Goal: Transaction & Acquisition: Download file/media

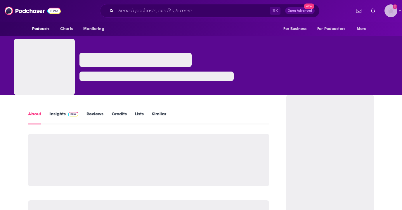
click at [394, 13] on img "Logged in as antonettefrontgate" at bounding box center [391, 10] width 13 height 13
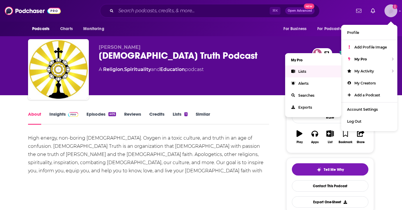
click at [327, 71] on link "Lists" at bounding box center [313, 71] width 56 height 12
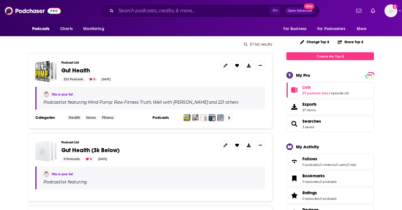
scroll to position [70, 0]
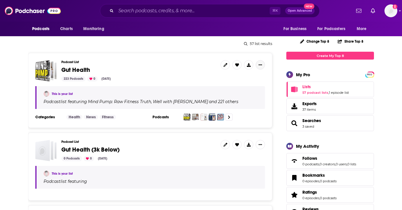
click at [259, 65] on icon "Show More Button" at bounding box center [261, 65] width 4 height 4
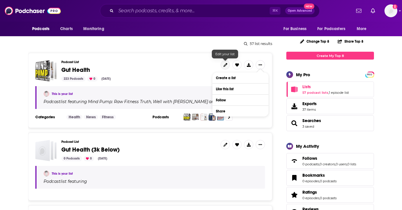
click at [228, 64] on link at bounding box center [225, 64] width 9 height 9
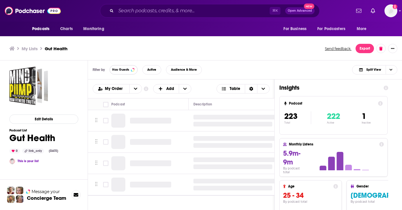
click at [126, 70] on span "Has Guests" at bounding box center [120, 69] width 17 height 3
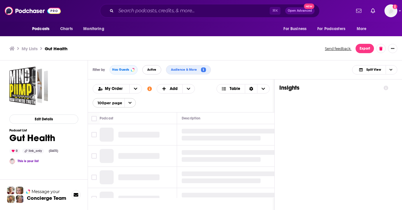
click at [148, 70] on span "Active" at bounding box center [151, 69] width 9 height 3
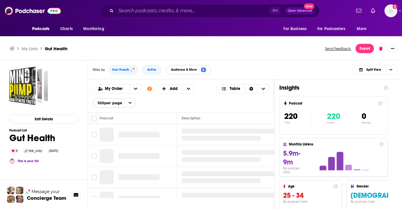
click at [196, 70] on span "Audience & More" at bounding box center [185, 69] width 28 height 3
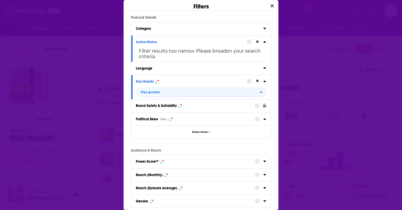
click at [177, 180] on div "Reach (Monthly)" at bounding box center [201, 174] width 140 height 13
click at [178, 175] on div "Reach (Monthly)" at bounding box center [193, 175] width 115 height 4
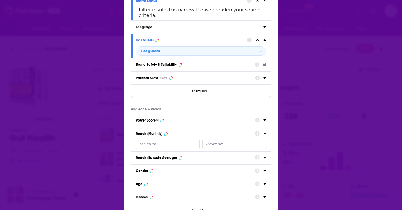
scroll to position [42, 0]
click at [217, 146] on input "Dialog" at bounding box center [234, 143] width 64 height 9
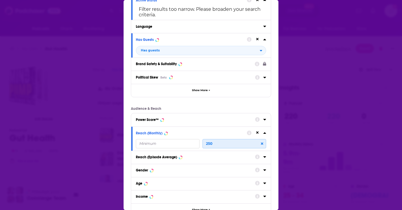
type input "2500"
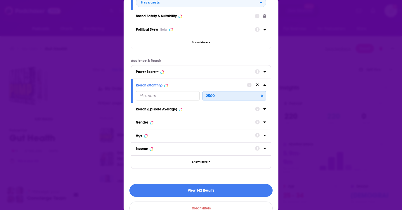
scroll to position [101, 0]
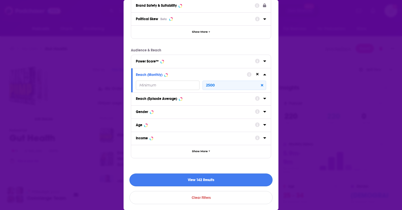
click at [202, 180] on button "View 142 Results" at bounding box center [200, 180] width 143 height 13
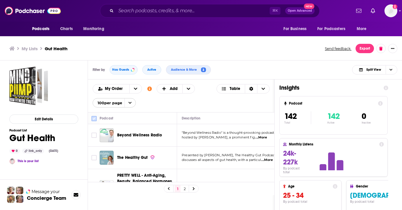
click at [94, 118] on input "Toggle select all" at bounding box center [93, 118] width 5 height 5
checkbox input "true"
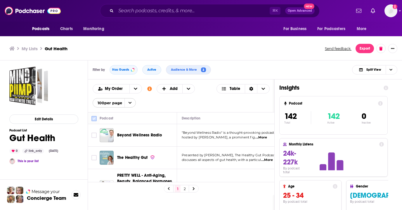
checkbox input "true"
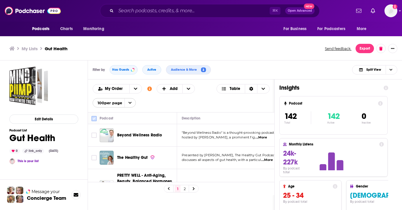
checkbox input "true"
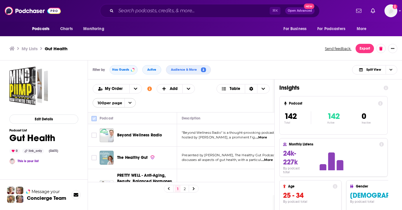
checkbox input "true"
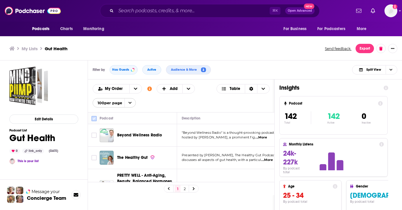
checkbox input "true"
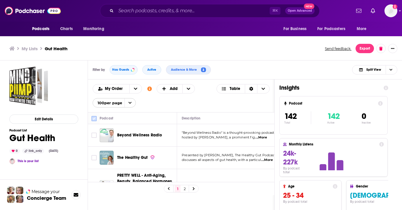
checkbox input "true"
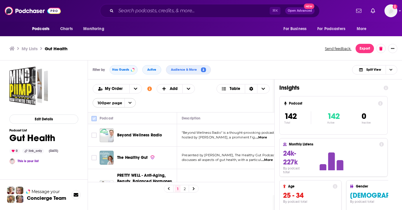
checkbox input "true"
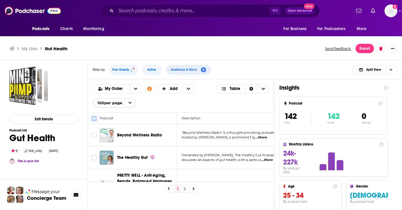
checkbox input "true"
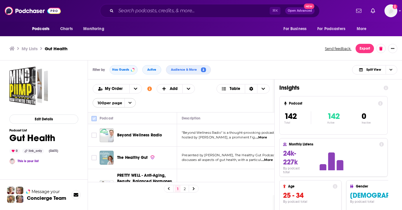
checkbox input "true"
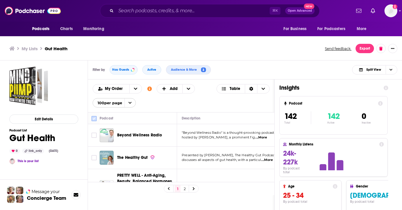
checkbox input "true"
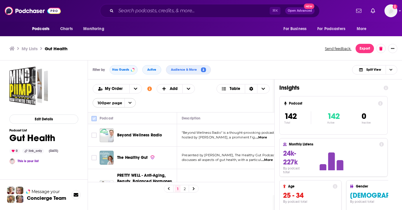
checkbox input "true"
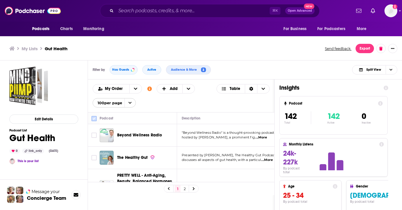
checkbox input "true"
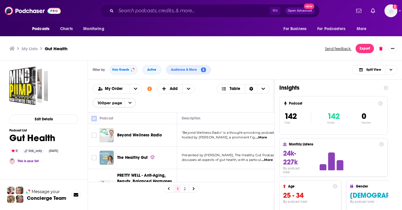
checkbox input "true"
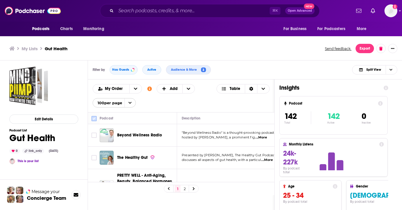
checkbox input "true"
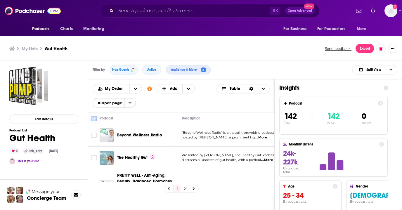
checkbox input "true"
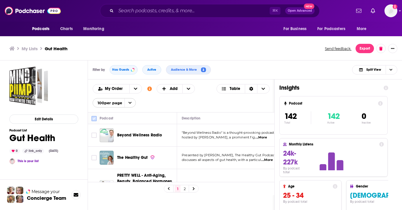
checkbox input "true"
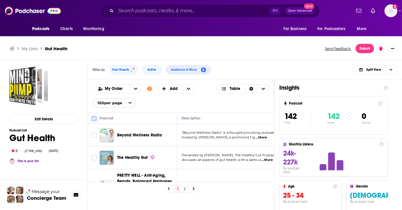
checkbox input "true"
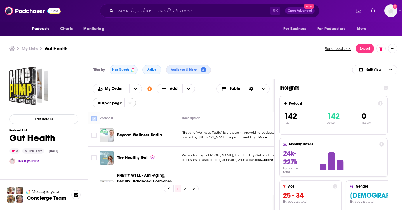
checkbox input "true"
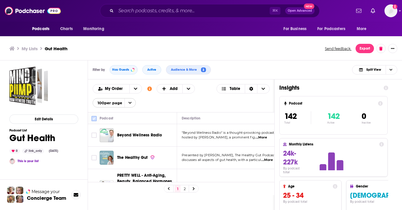
checkbox input "true"
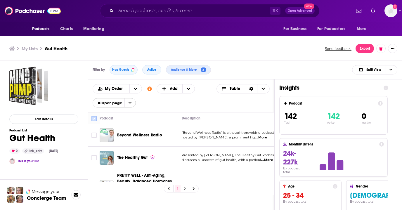
checkbox input "true"
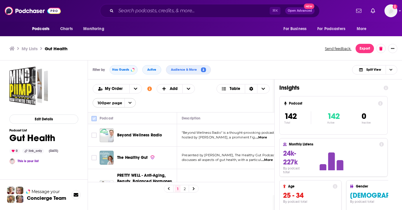
checkbox input "true"
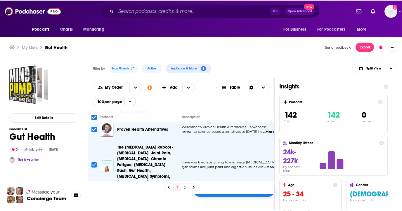
scroll to position [127, 0]
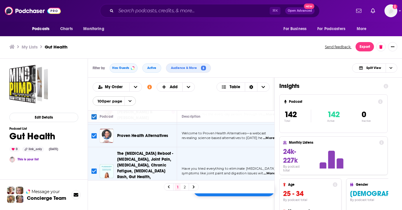
click at [254, 194] on div "100 selected Add to List" at bounding box center [233, 190] width 81 height 13
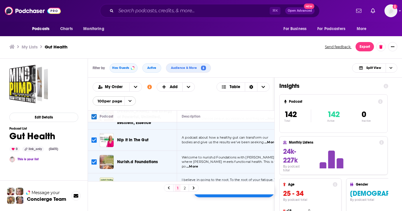
scroll to position [2281, 0]
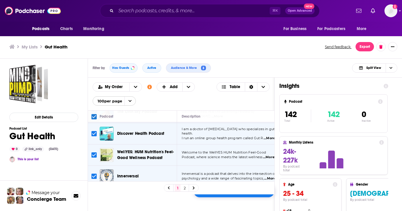
click at [251, 195] on div "100 selected Add to List" at bounding box center [233, 191] width 81 height 13
click at [242, 193] on div "1 2" at bounding box center [181, 187] width 186 height 13
click at [246, 196] on div "100 selected Add to List" at bounding box center [233, 191] width 81 height 13
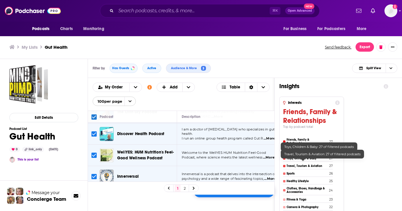
scroll to position [2, 0]
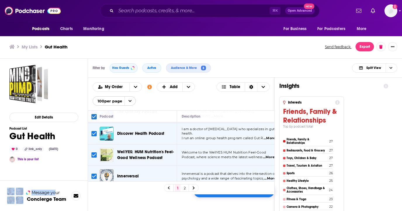
drag, startPoint x: 55, startPoint y: 180, endPoint x: 56, endPoint y: 194, distance: 14.1
click at [56, 194] on div "Edit Details Podcast List Gut Health 0 link_only Oct 7th, 2025 This is your lis…" at bounding box center [39, 167] width 78 height 217
click at [229, 197] on div "100 selected Add to List" at bounding box center [233, 191] width 81 height 13
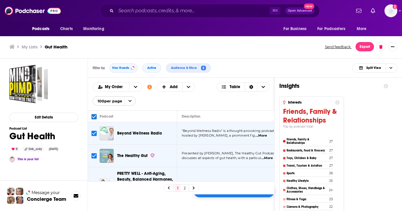
scroll to position [0, 0]
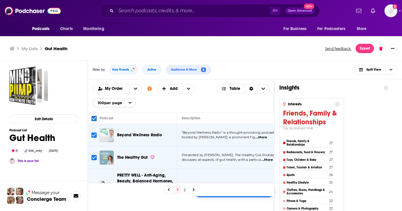
click at [131, 103] on icon "open menu" at bounding box center [130, 103] width 4 height 4
click at [153, 108] on div "Podcasts Add My Order Customize Your List Order Select the “My Order” sort and …" at bounding box center [181, 95] width 186 height 33
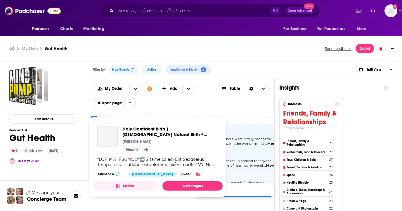
scroll to position [2, 0]
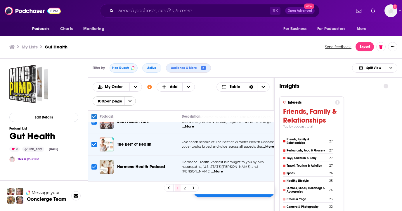
click at [250, 199] on div "Podcasts Add My Order Customize Your List Order Select the “My Order” sort and …" at bounding box center [181, 177] width 187 height 198
click at [250, 195] on div "100 selected Add to List" at bounding box center [233, 191] width 81 height 13
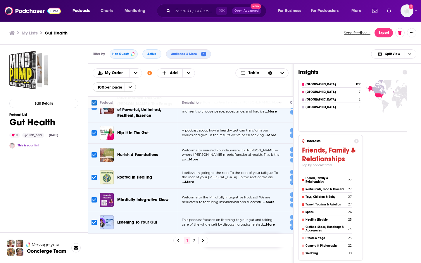
scroll to position [2214, 0]
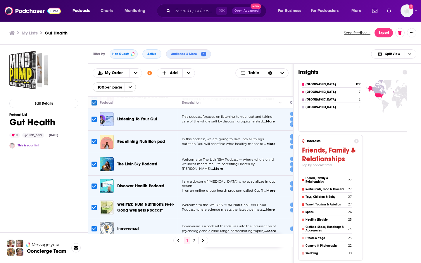
click at [259, 210] on div "1 2" at bounding box center [190, 240] width 205 height 13
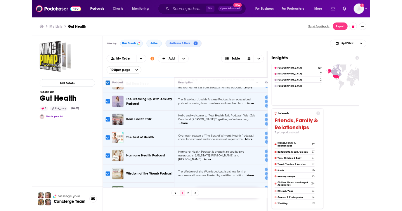
scroll to position [1359, 0]
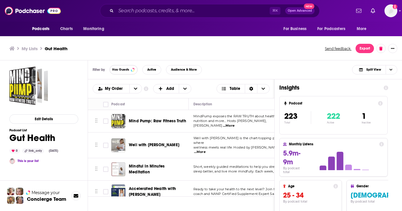
click at [122, 72] on button "Has Guests" at bounding box center [124, 69] width 28 height 9
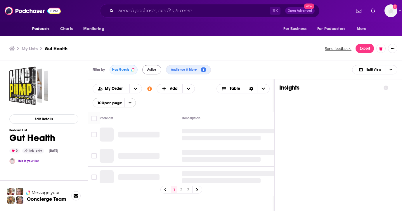
click at [158, 70] on button "Active" at bounding box center [151, 69] width 19 height 9
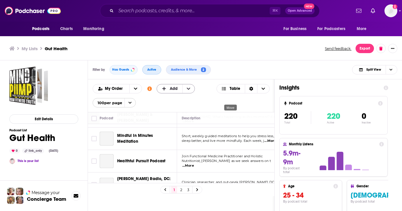
scroll to position [6, 0]
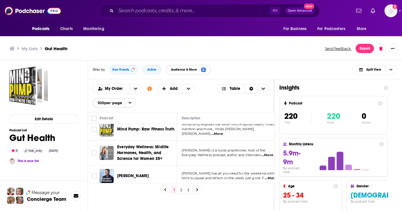
click at [189, 71] on span "Audience & More" at bounding box center [185, 69] width 28 height 3
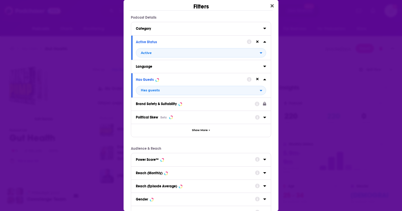
click at [172, 173] on div "Reach (Monthly)" at bounding box center [193, 173] width 115 height 4
click at [239, 186] on input "Dialog" at bounding box center [234, 183] width 64 height 9
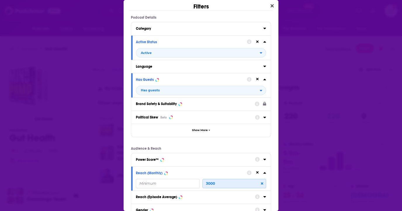
scroll to position [98, 0]
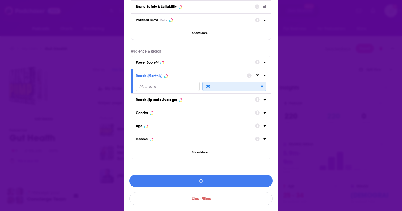
type input "3"
click at [214, 183] on button "View 211 Results" at bounding box center [200, 181] width 143 height 13
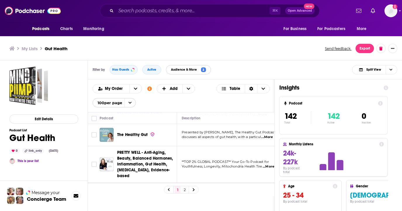
scroll to position [0, 0]
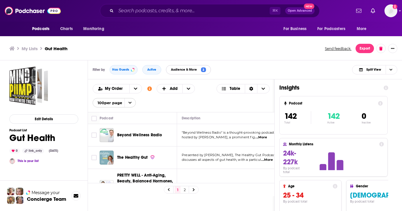
click at [198, 69] on span "Audience & More" at bounding box center [185, 69] width 28 height 3
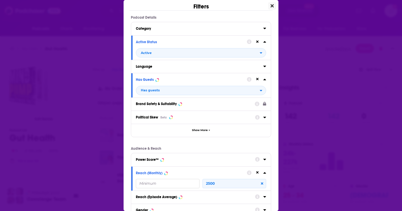
click at [271, 5] on icon "Close" at bounding box center [272, 5] width 3 height 3
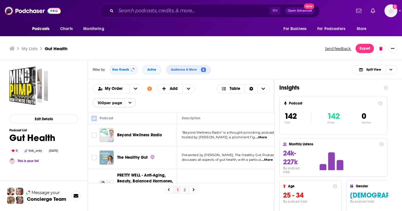
click at [96, 119] on input "Toggle select all" at bounding box center [93, 118] width 5 height 5
checkbox input "true"
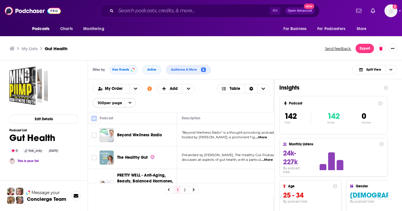
checkbox input "true"
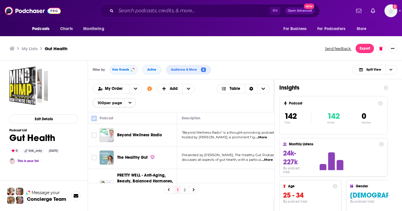
checkbox input "true"
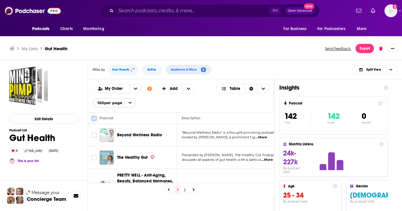
checkbox input "true"
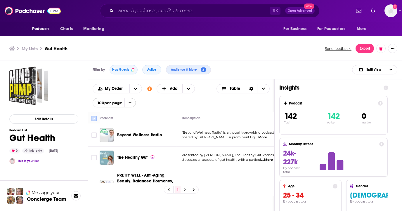
checkbox input "true"
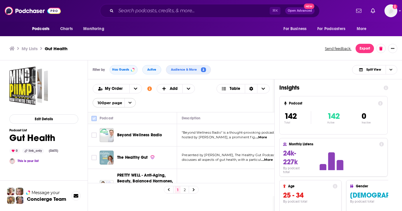
checkbox input "true"
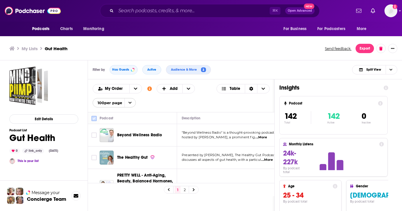
checkbox input "true"
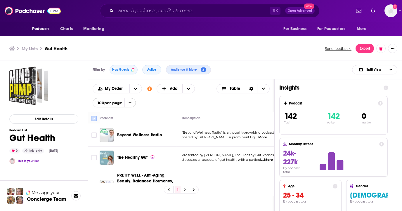
checkbox input "true"
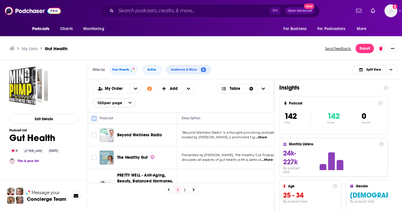
checkbox input "true"
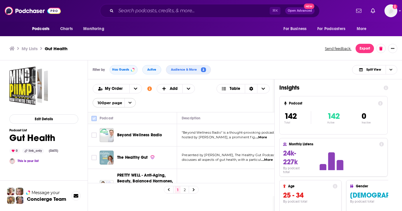
checkbox input "true"
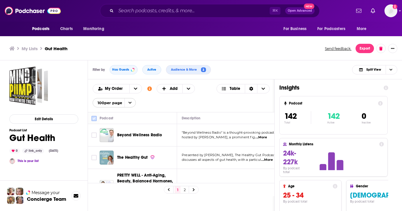
checkbox input "true"
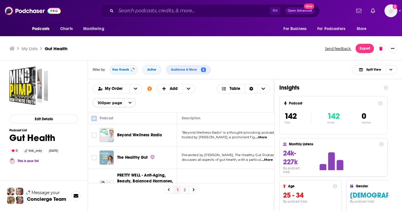
checkbox input "true"
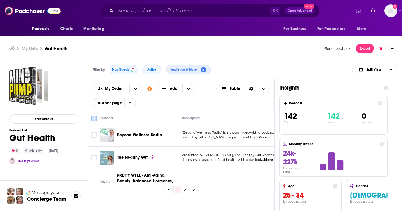
checkbox input "true"
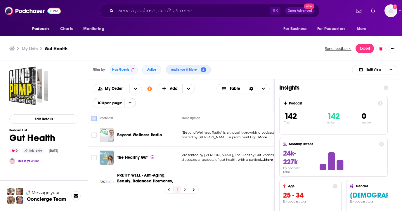
checkbox input "true"
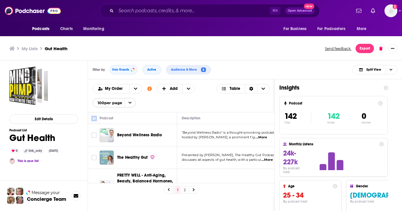
checkbox input "true"
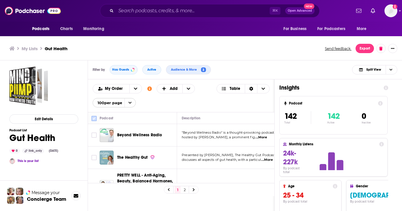
checkbox input "true"
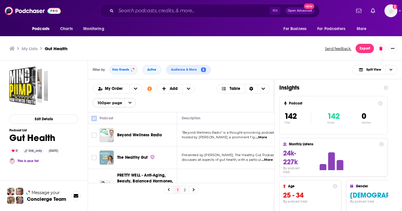
checkbox input "true"
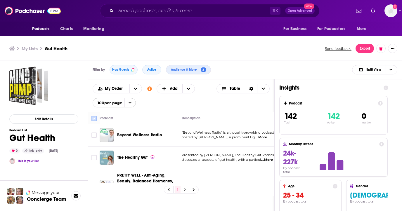
checkbox input "true"
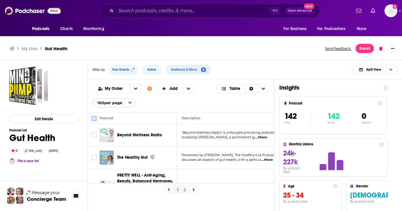
checkbox input "true"
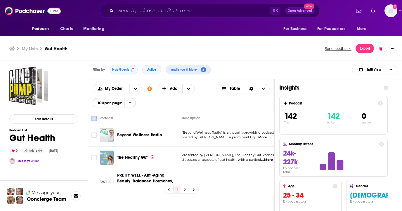
checkbox input "true"
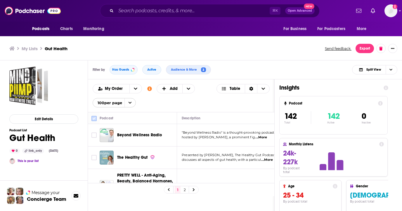
checkbox input "true"
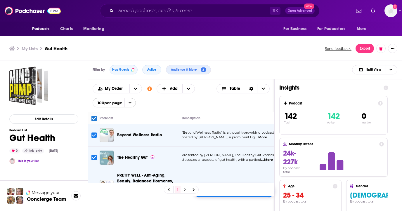
click at [96, 119] on input "Toggle select all" at bounding box center [93, 118] width 5 height 5
checkbox input "false"
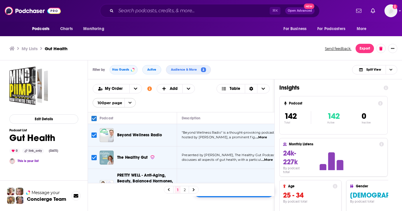
checkbox input "false"
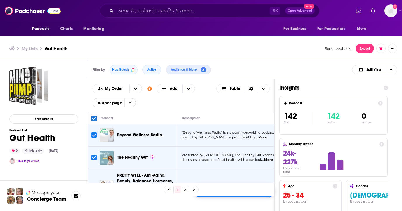
checkbox input "false"
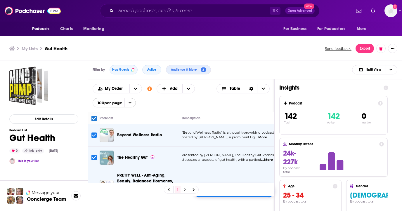
checkbox input "false"
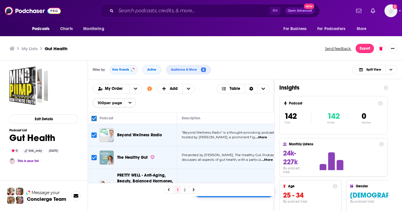
checkbox input "false"
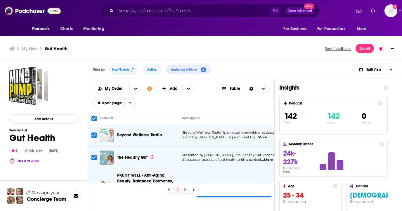
checkbox input "false"
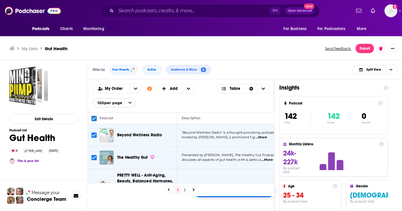
checkbox input "false"
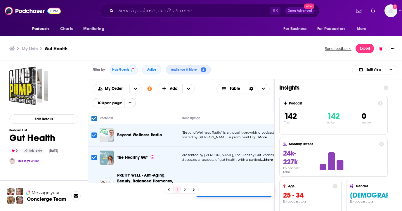
checkbox input "false"
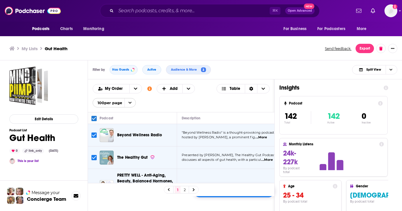
checkbox input "false"
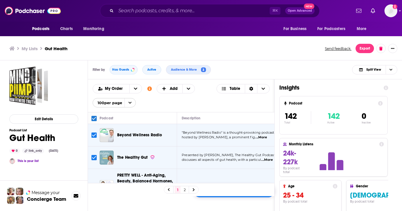
checkbox input "false"
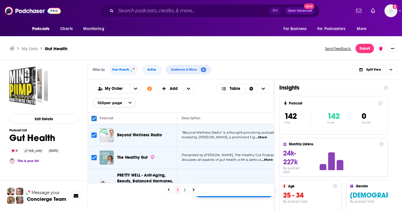
checkbox input "false"
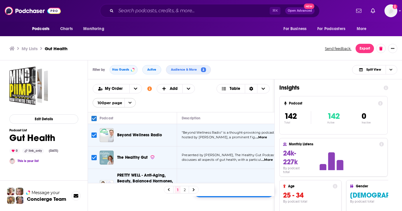
checkbox input "false"
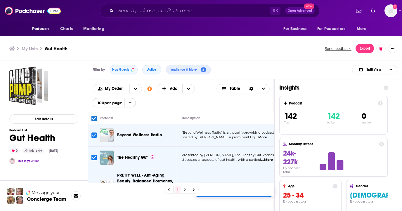
checkbox input "false"
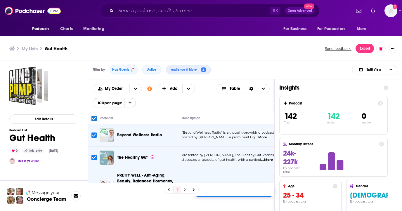
checkbox input "false"
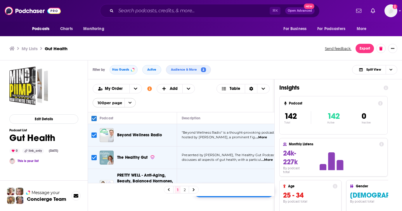
checkbox input "false"
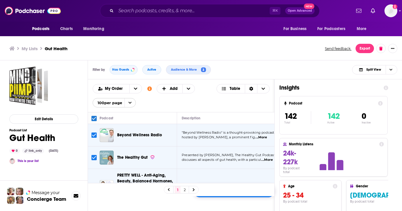
checkbox input "false"
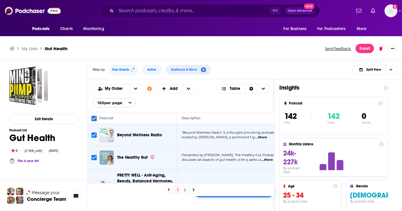
checkbox input "false"
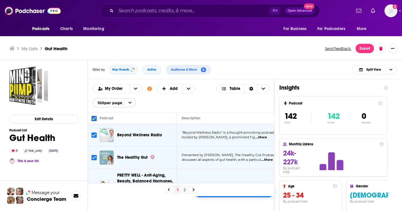
checkbox input "false"
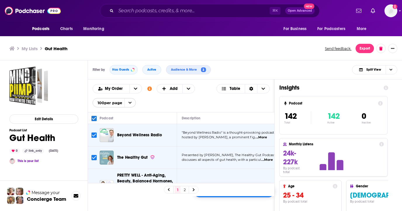
checkbox input "false"
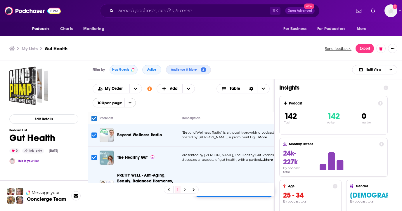
checkbox input "false"
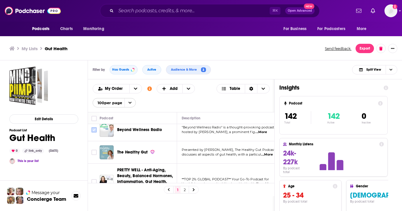
scroll to position [4, 0]
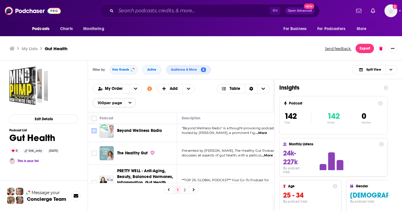
click at [94, 131] on input "Toggle select row" at bounding box center [93, 130] width 5 height 5
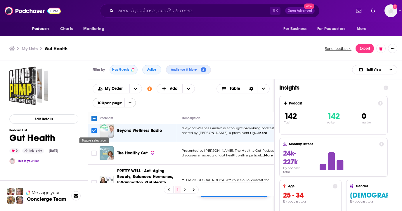
click at [94, 131] on input "Toggle select row" at bounding box center [93, 130] width 5 height 5
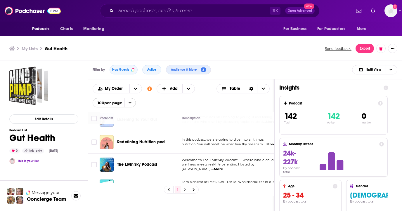
scroll to position [2281, 0]
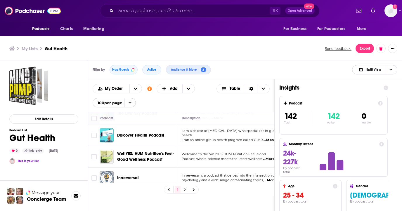
click at [391, 70] on icon "Choose View" at bounding box center [390, 69] width 3 height 3
click at [381, 90] on span "Podcast Only" at bounding box center [378, 89] width 29 height 3
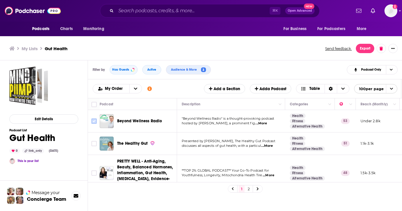
click at [93, 122] on input "Toggle select row" at bounding box center [93, 121] width 5 height 5
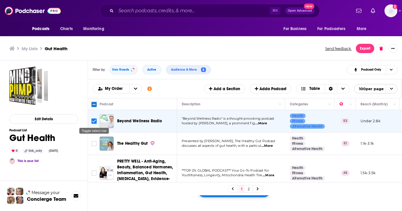
click at [93, 122] on input "Toggle select row" at bounding box center [93, 121] width 5 height 5
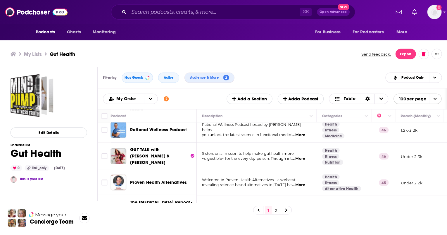
scroll to position [112, 0]
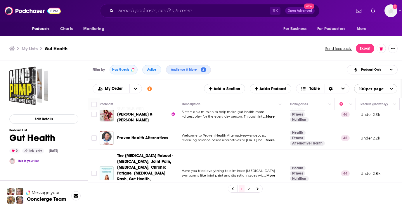
click at [270, 192] on div "1 2" at bounding box center [245, 188] width 314 height 13
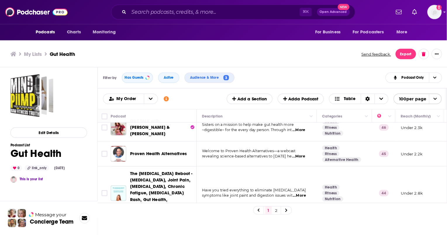
scroll to position [112, 0]
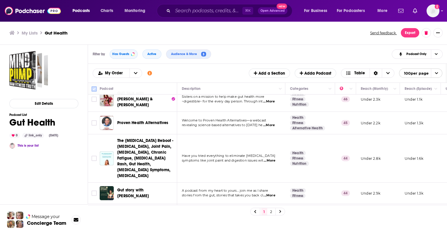
click at [97, 89] on icon at bounding box center [94, 88] width 7 height 7
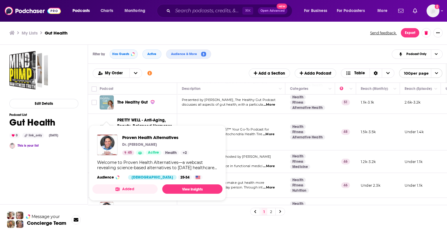
scroll to position [0, 0]
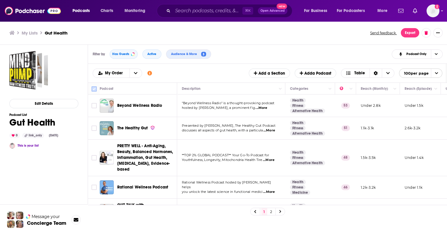
click at [94, 90] on input "Toggle select all" at bounding box center [93, 88] width 5 height 5
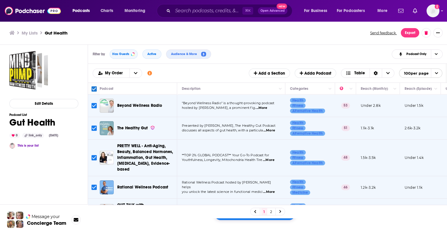
click at [276, 211] on div "100 selected Add to List" at bounding box center [254, 213] width 81 height 13
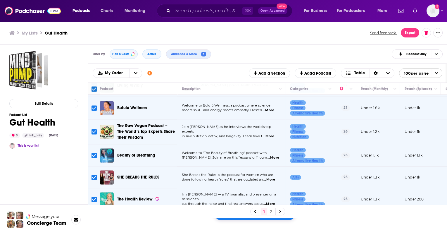
scroll to position [2216, 0]
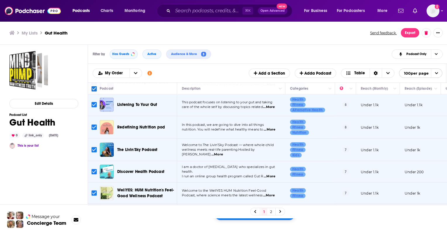
click at [269, 211] on div "Filter by Has Guests Active Audience & More 3 Podcast Only Podcasts Add My Orde…" at bounding box center [267, 153] width 359 height 217
click at [235, 211] on div "Filter by Has Guests Active Audience & More 3 Podcast Only Podcasts Add My Orde…" at bounding box center [267, 153] width 359 height 217
click at [275, 211] on div "100 selected Add to List" at bounding box center [254, 213] width 81 height 13
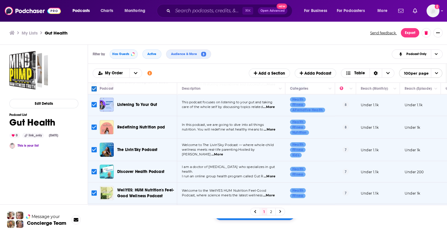
click at [275, 211] on div "100 selected Add to List" at bounding box center [254, 213] width 81 height 13
click at [282, 210] on link at bounding box center [280, 211] width 9 height 7
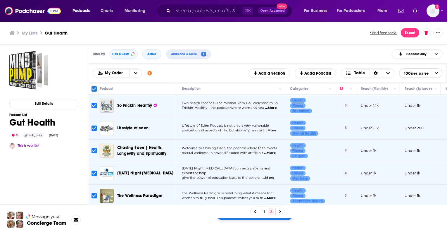
click at [274, 211] on div "Filter by Has Guests Active Audience & More 3 Podcast Only Podcasts Add My Orde…" at bounding box center [267, 153] width 359 height 217
click at [319, 211] on div "Filter by Has Guests Active Audience & More 3 Podcast Only Podcasts Add My Orde…" at bounding box center [267, 153] width 359 height 217
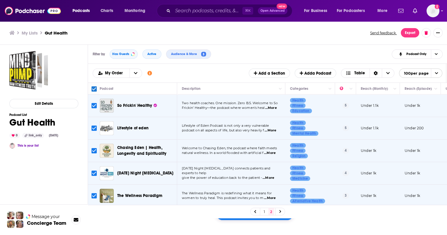
click at [290, 211] on div "Filter by Has Guests Active Audience & More 3 Podcast Only Podcasts Add My Orde…" at bounding box center [267, 153] width 359 height 217
click at [237, 211] on div "42 selected Add to List" at bounding box center [255, 213] width 78 height 13
click at [269, 211] on div "1 2" at bounding box center [267, 211] width 359 height 13
click at [91, 89] on icon at bounding box center [94, 88] width 7 height 7
click at [93, 87] on input "Toggle select all" at bounding box center [93, 88] width 5 height 5
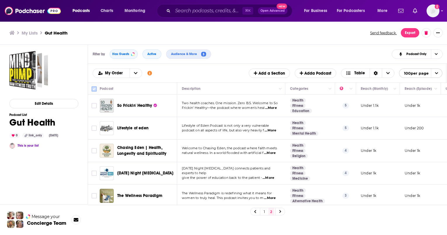
click at [93, 87] on input "Toggle select all" at bounding box center [93, 88] width 5 height 5
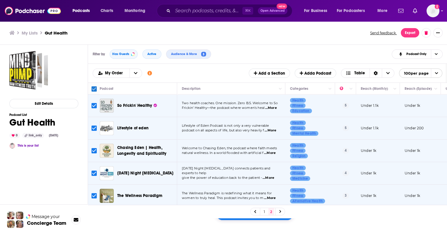
click at [93, 87] on input "Toggle select all" at bounding box center [93, 88] width 5 height 5
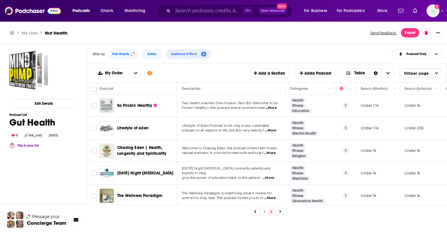
click at [134, 103] on span "So Frickin' Healthy" at bounding box center [134, 105] width 35 height 5
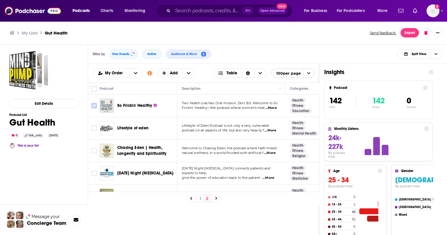
click at [96, 104] on input "Toggle select row" at bounding box center [93, 105] width 5 height 5
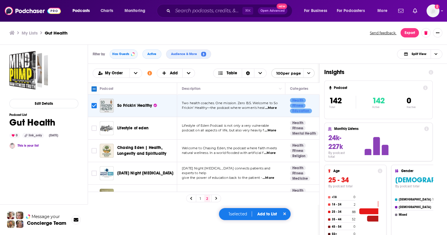
click at [96, 88] on input "Toggle select all" at bounding box center [93, 88] width 5 height 5
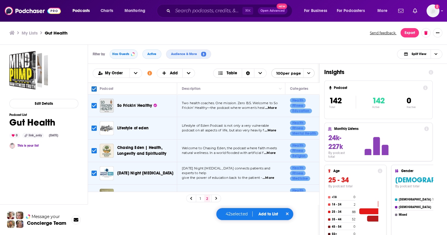
click at [263, 211] on button "Add to List" at bounding box center [268, 213] width 29 height 5
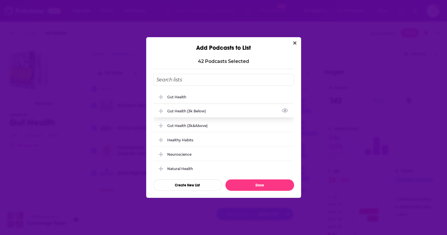
click at [205, 112] on div "Gut Health (3k Below)" at bounding box center [188, 111] width 42 height 4
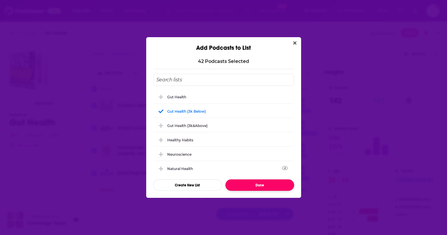
click at [264, 187] on button "Done" at bounding box center [259, 184] width 69 height 11
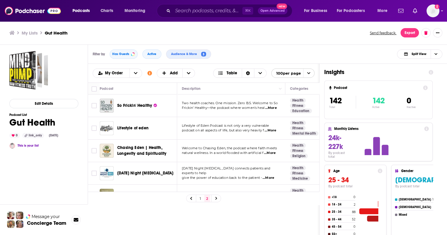
click at [191, 198] on icon at bounding box center [191, 198] width 2 height 3
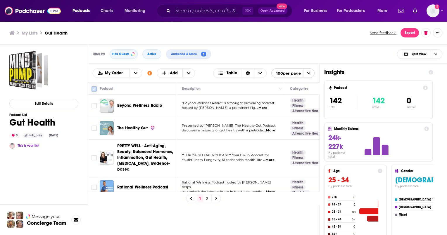
click at [95, 88] on input "Toggle select all" at bounding box center [93, 88] width 5 height 5
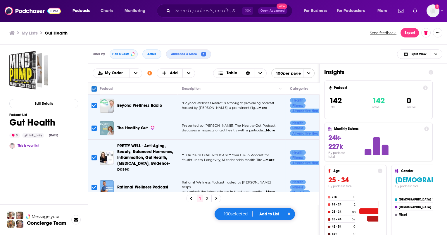
click at [267, 211] on button "Add to List" at bounding box center [268, 213] width 29 height 5
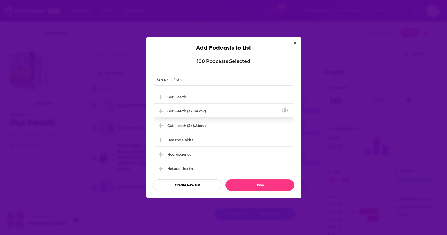
click at [214, 114] on div "Gut Health (3k Below)" at bounding box center [223, 110] width 141 height 13
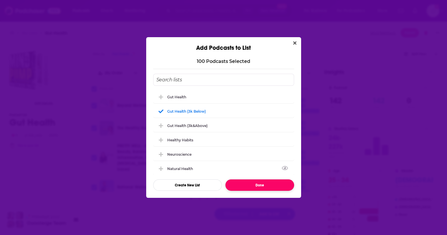
click at [247, 183] on button "Done" at bounding box center [259, 184] width 69 height 11
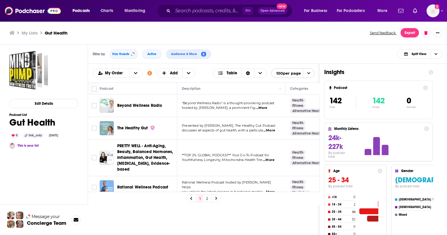
click at [28, 31] on h3 "My Lists" at bounding box center [30, 33] width 16 height 6
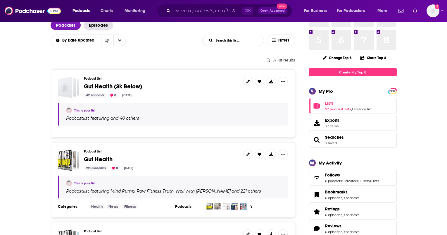
scroll to position [41, 0]
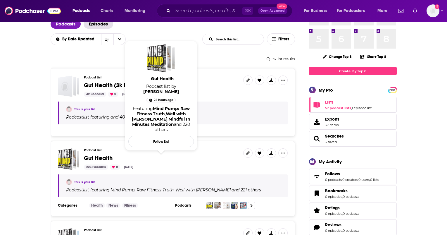
click at [98, 157] on span "Gut Health" at bounding box center [98, 157] width 29 height 7
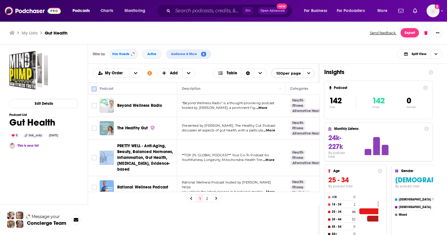
click at [95, 90] on input "Toggle select all" at bounding box center [93, 88] width 5 height 5
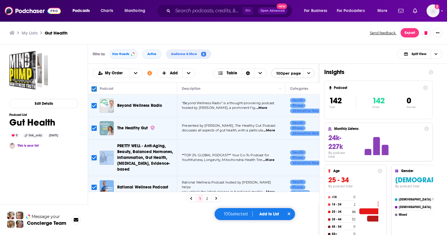
click at [272, 211] on button "Add to List" at bounding box center [268, 213] width 29 height 5
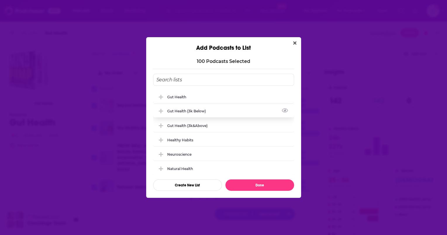
click at [230, 108] on div "Gut Health (3k Below)" at bounding box center [223, 110] width 141 height 13
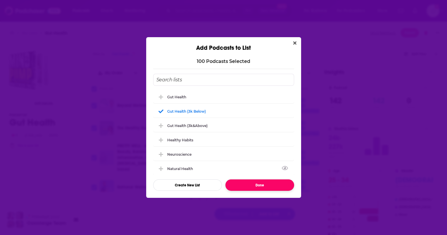
click at [260, 186] on button "Done" at bounding box center [259, 184] width 69 height 11
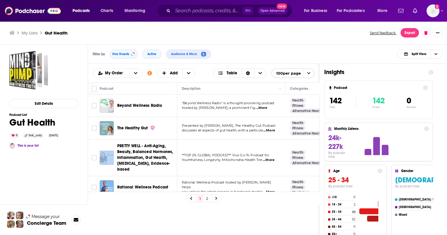
click at [33, 31] on h3 "My Lists" at bounding box center [30, 33] width 16 height 6
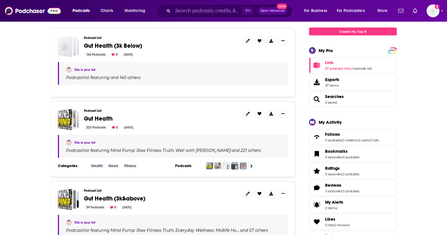
scroll to position [85, 0]
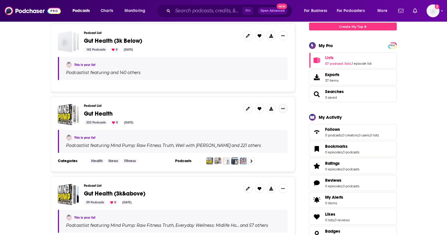
click at [280, 107] on button "Show More Button" at bounding box center [282, 108] width 9 height 9
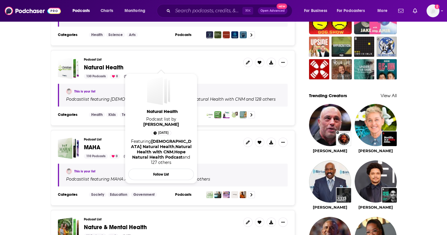
scroll to position [450, 0]
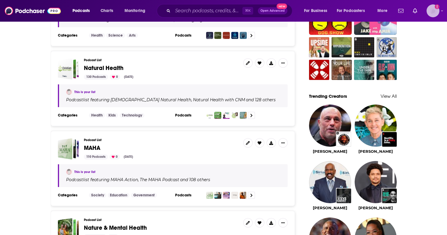
click at [402, 11] on img "Logged in as antonettefrontgate" at bounding box center [432, 10] width 13 height 13
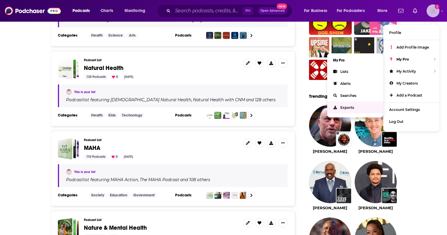
click at [358, 111] on link "Exports" at bounding box center [355, 107] width 56 height 12
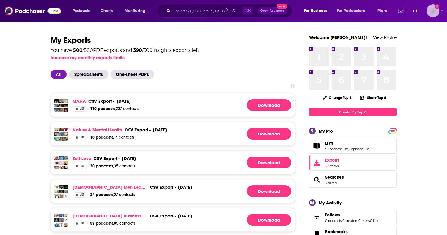
click at [402, 11] on img "Logged in as antonettefrontgate" at bounding box center [432, 10] width 13 height 13
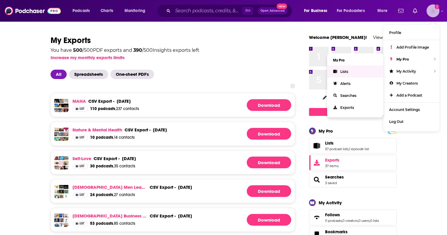
click at [363, 69] on link "Lists" at bounding box center [355, 71] width 56 height 12
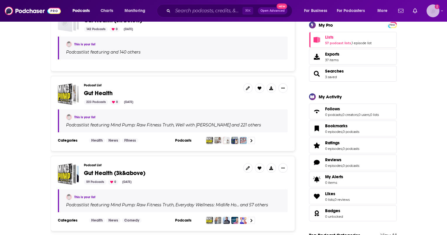
scroll to position [115, 0]
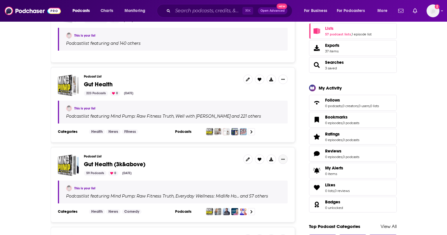
click at [282, 155] on button "Show More Button" at bounding box center [282, 158] width 9 height 9
click at [270, 158] on icon at bounding box center [271, 159] width 4 height 4
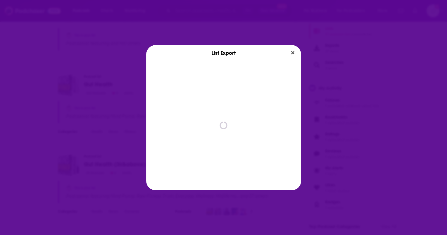
scroll to position [0, 0]
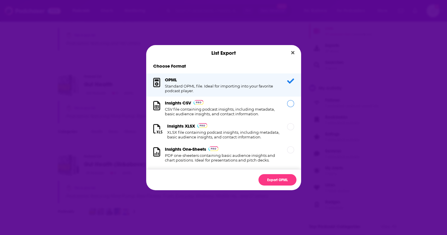
click at [251, 109] on h1 "CSV file containing podcast insights, including metadata, basic audience insigh…" at bounding box center [222, 111] width 115 height 9
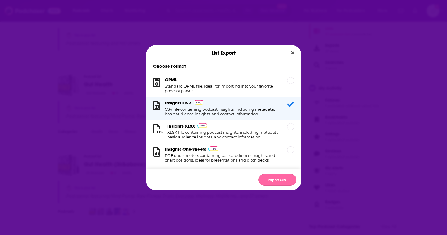
click at [269, 182] on button "Export CSV" at bounding box center [277, 179] width 38 height 11
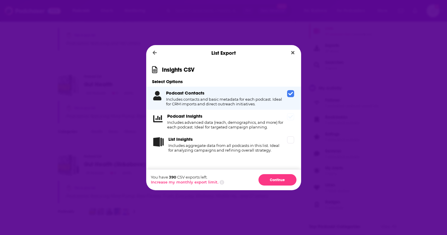
click at [260, 119] on div "Podcast Insights Includes advanced data (reach, demographics, and more) for eac…" at bounding box center [225, 121] width 117 height 16
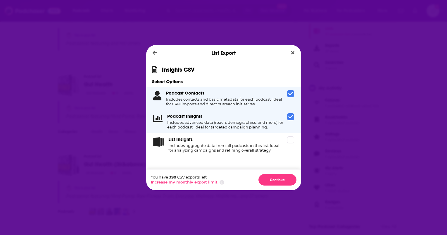
click at [264, 121] on h4 "Includes advanced data (reach, demographics, and more) for each podcast. Ideal …" at bounding box center [225, 124] width 117 height 9
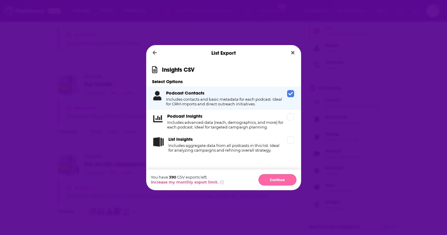
click at [274, 179] on button "Continue" at bounding box center [277, 179] width 38 height 11
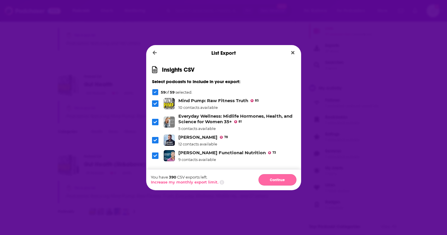
click at [268, 181] on button "Continue" at bounding box center [277, 179] width 38 height 11
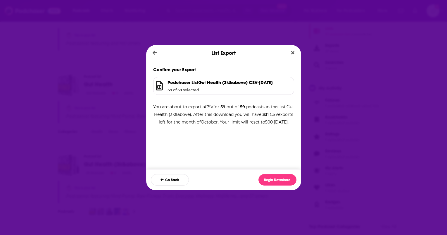
click at [268, 181] on button "Begin Download" at bounding box center [277, 179] width 38 height 11
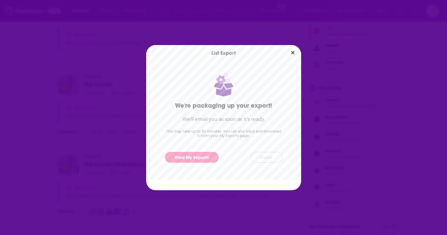
click at [269, 158] on button "Close" at bounding box center [267, 157] width 32 height 11
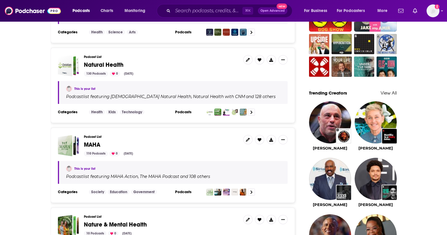
scroll to position [456, 0]
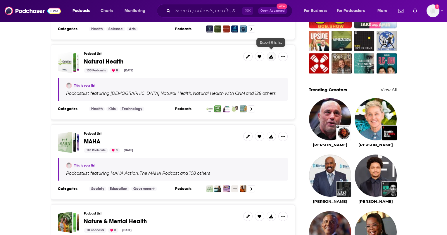
click at [272, 52] on button at bounding box center [270, 56] width 9 height 9
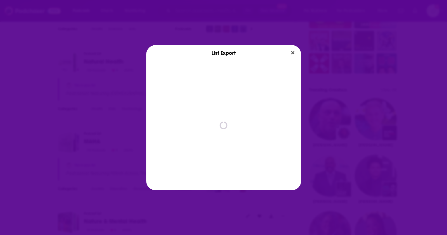
scroll to position [0, 0]
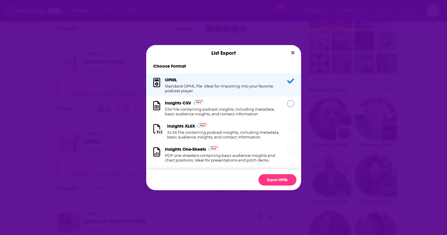
click at [224, 112] on h1 "CSV file containing podcast insights, including metadata, basic audience insigh…" at bounding box center [222, 111] width 115 height 9
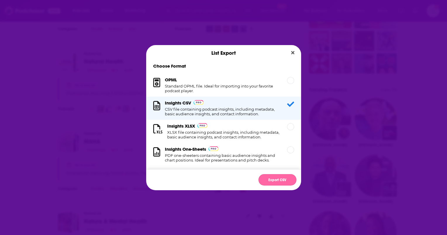
click at [267, 181] on button "Export CSV" at bounding box center [277, 179] width 38 height 11
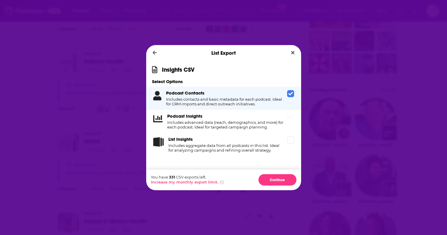
click at [258, 118] on div "Podcast Insights Includes advanced data (reach, demographics, and more) for eac…" at bounding box center [225, 121] width 117 height 16
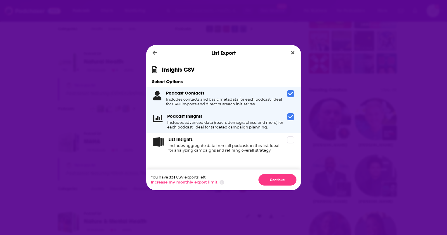
click at [258, 115] on div "Podcast Insights Includes advanced data (reach, demographics, and more) for eac…" at bounding box center [225, 121] width 117 height 16
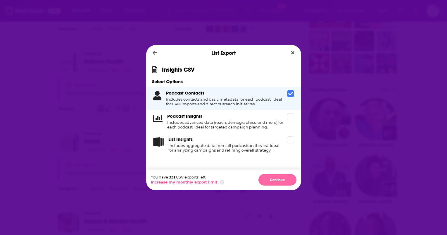
click at [273, 181] on button "Continue" at bounding box center [277, 179] width 38 height 11
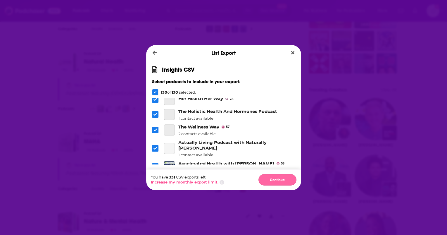
scroll to position [1001, 0]
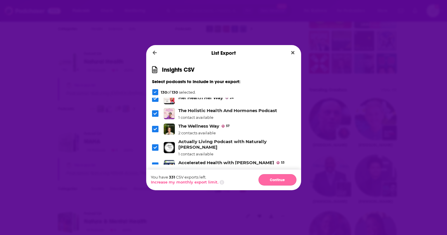
click at [273, 180] on button "Continue" at bounding box center [277, 179] width 38 height 11
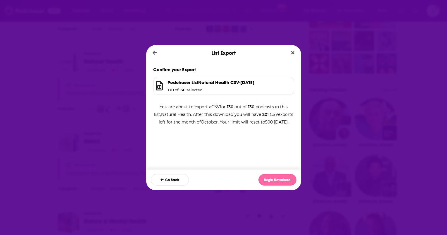
click at [271, 183] on button "Begin Download" at bounding box center [277, 179] width 38 height 11
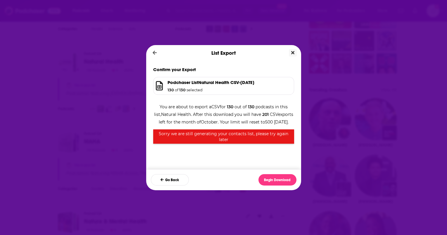
click at [293, 51] on icon "Close" at bounding box center [292, 52] width 3 height 5
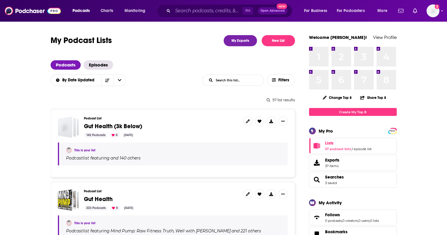
scroll to position [456, 0]
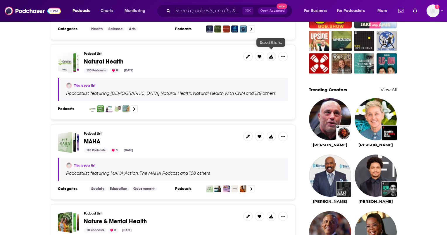
click at [275, 54] on button at bounding box center [270, 56] width 9 height 9
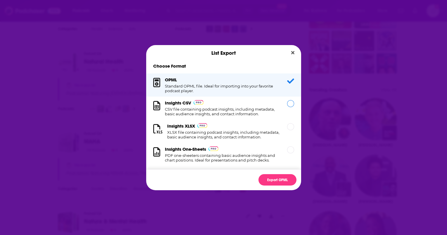
click at [231, 112] on h1 "CSV file containing podcast insights, including metadata, basic audience insigh…" at bounding box center [222, 111] width 115 height 9
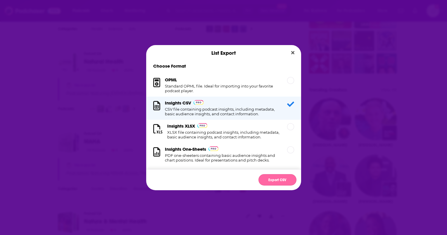
click at [263, 176] on button "Export CSV" at bounding box center [277, 179] width 38 height 11
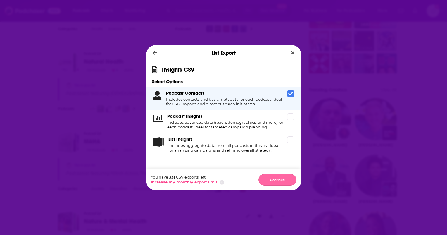
click at [276, 181] on button "Continue" at bounding box center [277, 179] width 38 height 11
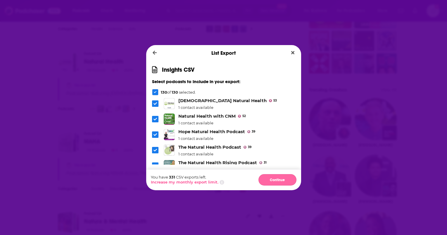
click at [272, 183] on button "Continue" at bounding box center [277, 179] width 38 height 11
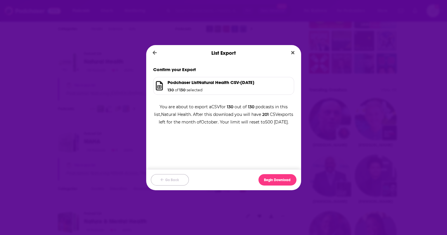
click at [171, 180] on button "Go Back" at bounding box center [170, 179] width 38 height 11
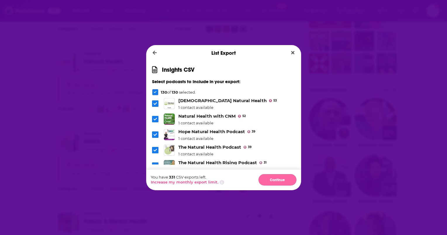
click at [269, 182] on button "Continue" at bounding box center [277, 179] width 38 height 11
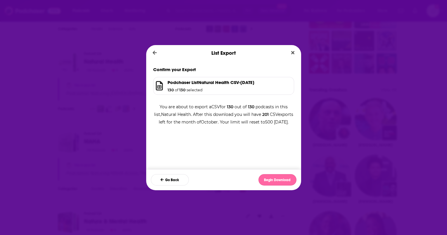
click at [270, 181] on button "Begin Download" at bounding box center [277, 179] width 38 height 11
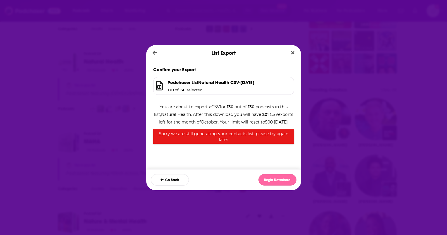
click at [276, 179] on button "Begin Download" at bounding box center [277, 179] width 38 height 11
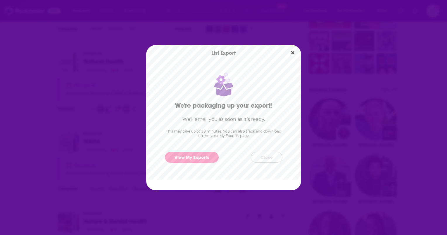
click at [269, 156] on button "Close" at bounding box center [267, 157] width 32 height 11
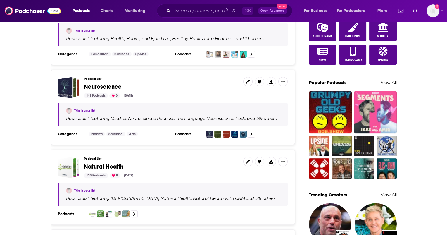
scroll to position [349, 0]
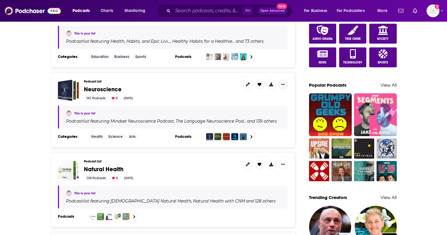
click at [283, 84] on button "Show More Button" at bounding box center [282, 83] width 9 height 9
click at [225, 79] on h3 "Podcast List" at bounding box center [161, 81] width 155 height 4
click at [269, 82] on icon at bounding box center [271, 84] width 4 height 4
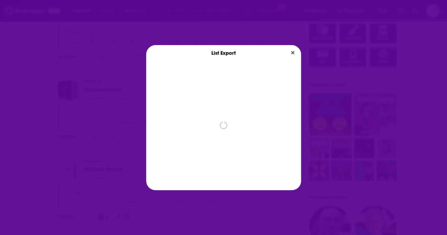
scroll to position [0, 0]
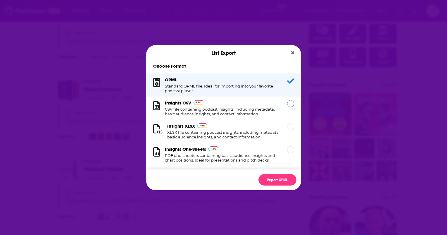
click at [253, 104] on div "Insights CSV CSV file containing podcast insights, including metadata, basic au…" at bounding box center [222, 108] width 115 height 16
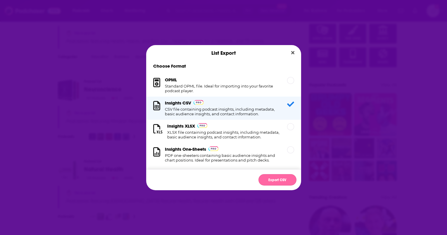
click at [270, 179] on button "Export CSV" at bounding box center [277, 179] width 38 height 11
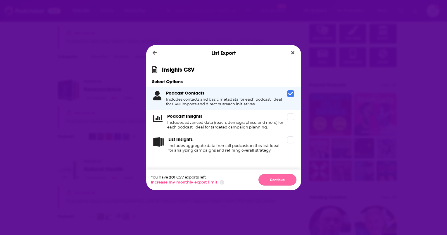
click at [276, 179] on button "Continue" at bounding box center [277, 179] width 38 height 11
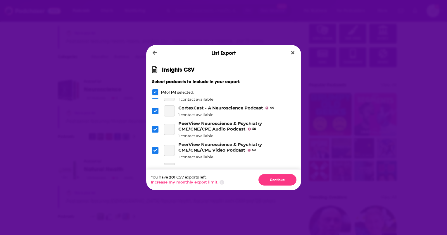
scroll to position [171, 0]
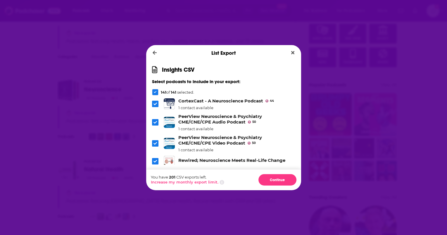
click at [155, 140] on span "Dialog" at bounding box center [155, 143] width 6 height 6
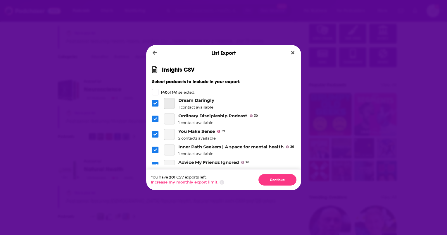
scroll to position [1453, 0]
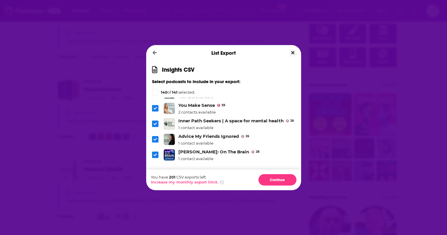
click at [291, 51] on icon "Close" at bounding box center [292, 52] width 3 height 5
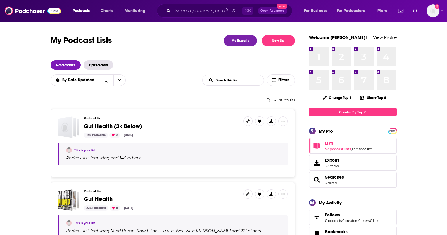
scroll to position [349, 0]
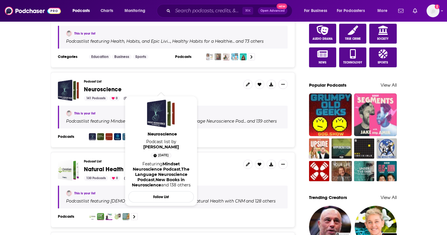
click at [111, 87] on span "Neuroscience" at bounding box center [103, 89] width 38 height 7
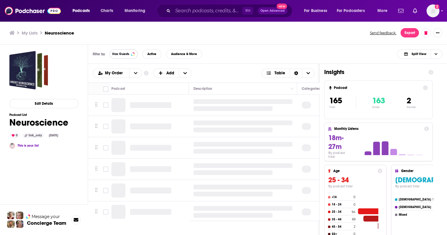
click at [114, 54] on span "Has Guests" at bounding box center [120, 53] width 17 height 3
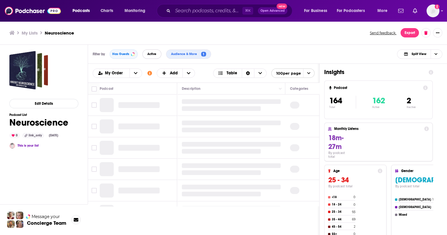
click at [151, 54] on span "Active" at bounding box center [151, 53] width 9 height 3
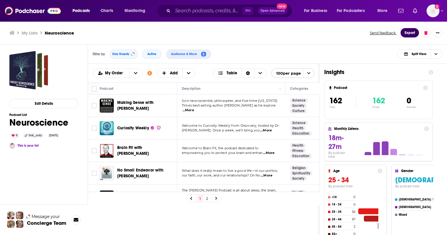
click at [402, 36] on button "Export" at bounding box center [409, 32] width 18 height 9
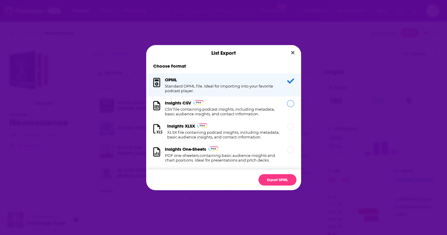
click at [255, 111] on h1 "CSV file containing podcast insights, including metadata, basic audience insigh…" at bounding box center [222, 111] width 115 height 9
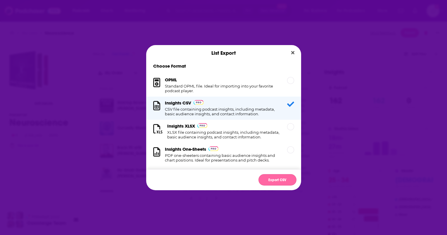
click at [272, 183] on button "Export CSV" at bounding box center [277, 179] width 38 height 11
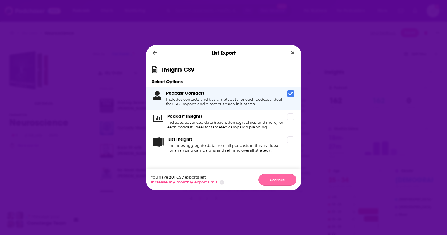
click at [266, 178] on button "Continue" at bounding box center [277, 179] width 38 height 11
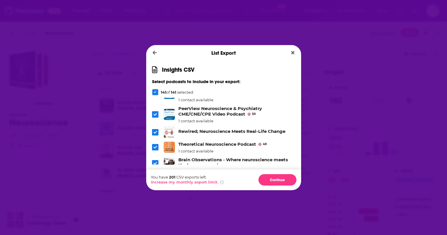
scroll to position [188, 0]
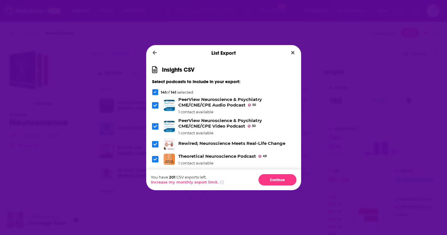
click at [153, 124] on icon "Dialog" at bounding box center [155, 126] width 4 height 4
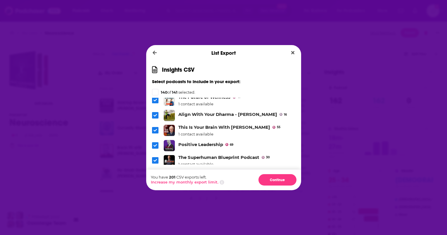
scroll to position [1995, 0]
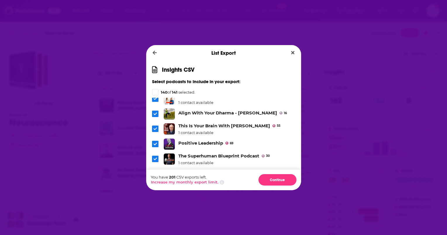
click at [152, 186] on span "Dialog" at bounding box center [155, 189] width 6 height 6
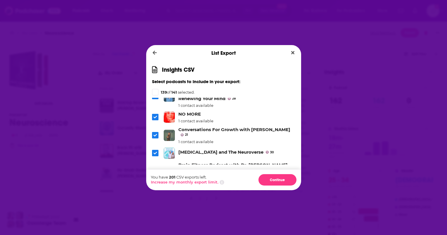
scroll to position [1736, 0]
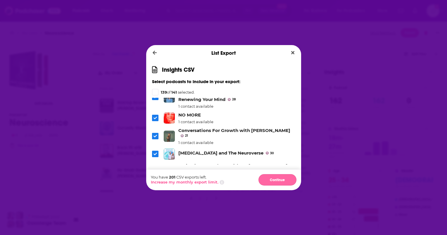
click at [268, 181] on button "Continue" at bounding box center [277, 179] width 38 height 11
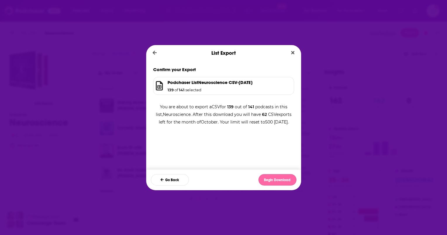
click at [269, 182] on button "Begin Download" at bounding box center [277, 179] width 38 height 11
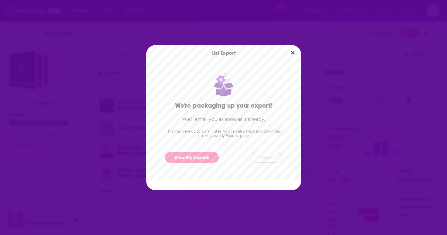
click at [269, 157] on button "Close" at bounding box center [267, 157] width 32 height 11
